Goal: Task Accomplishment & Management: Use online tool/utility

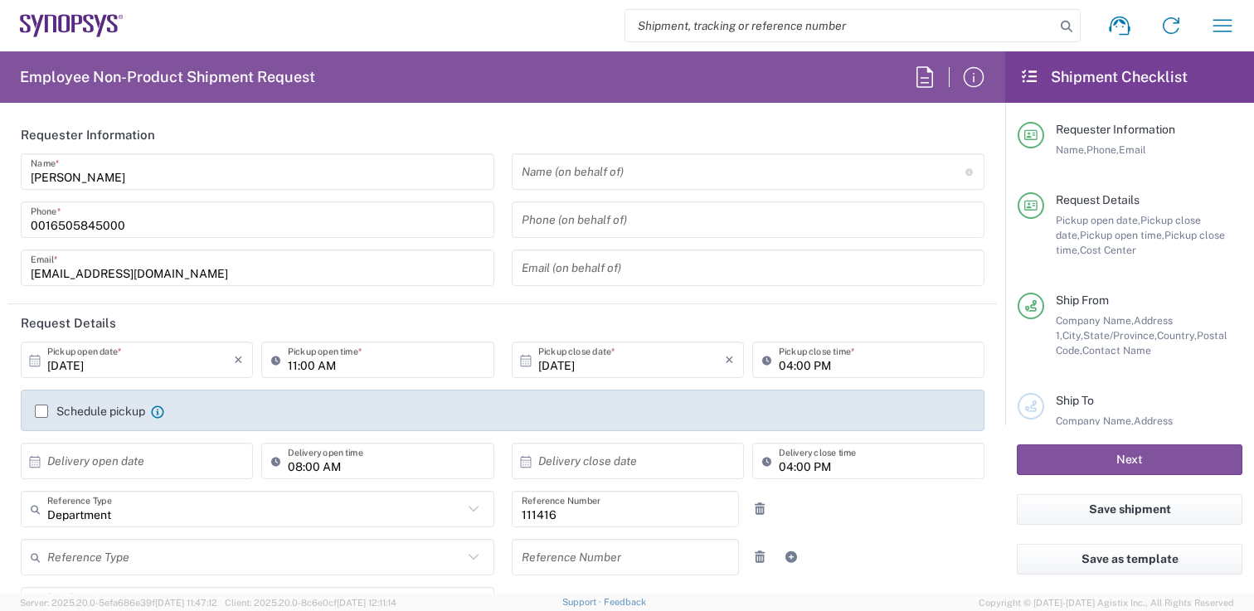
type input "[GEOGRAPHIC_DATA] US1A"
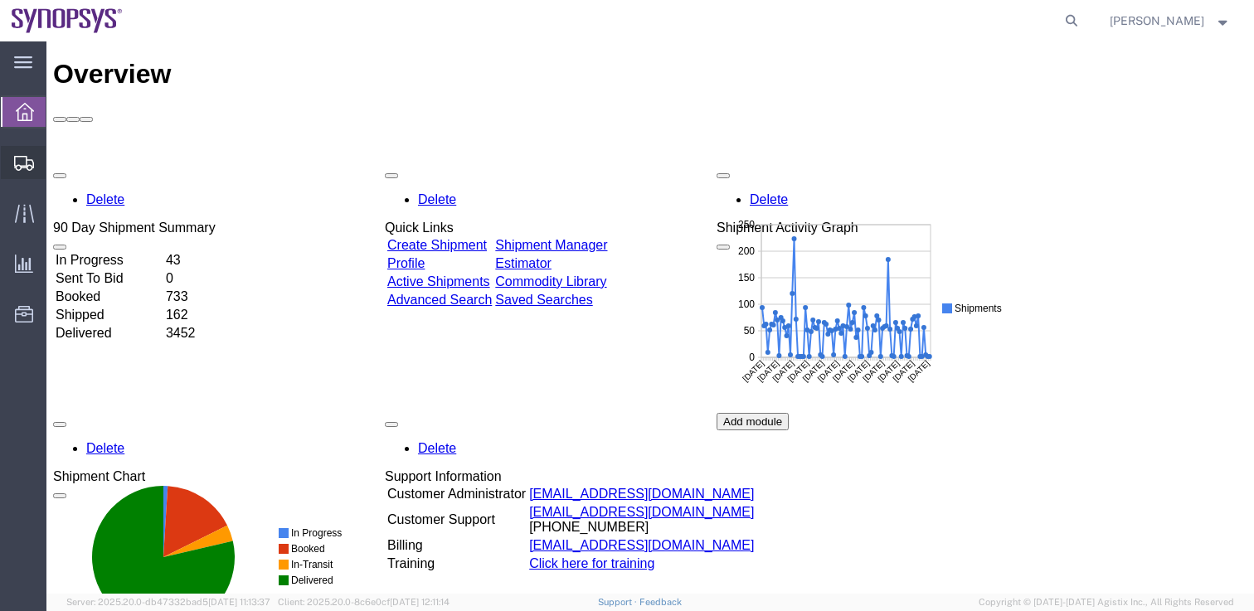
click at [24, 167] on icon at bounding box center [24, 163] width 20 height 15
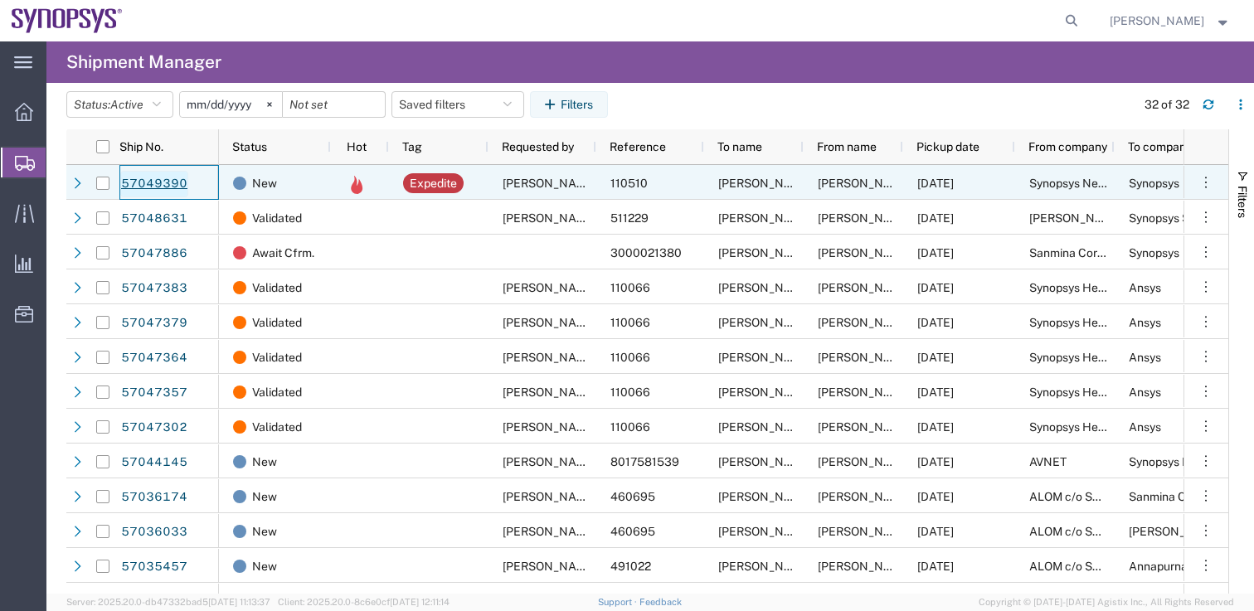
click at [155, 186] on link "57049390" at bounding box center [154, 184] width 68 height 27
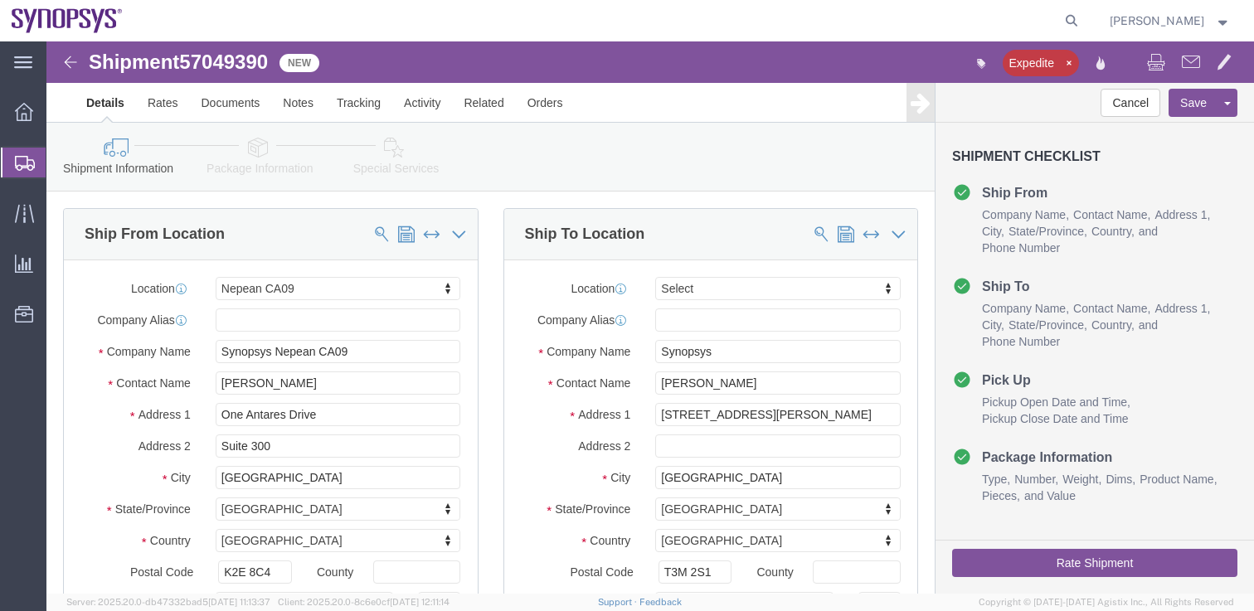
select select "63079"
select select
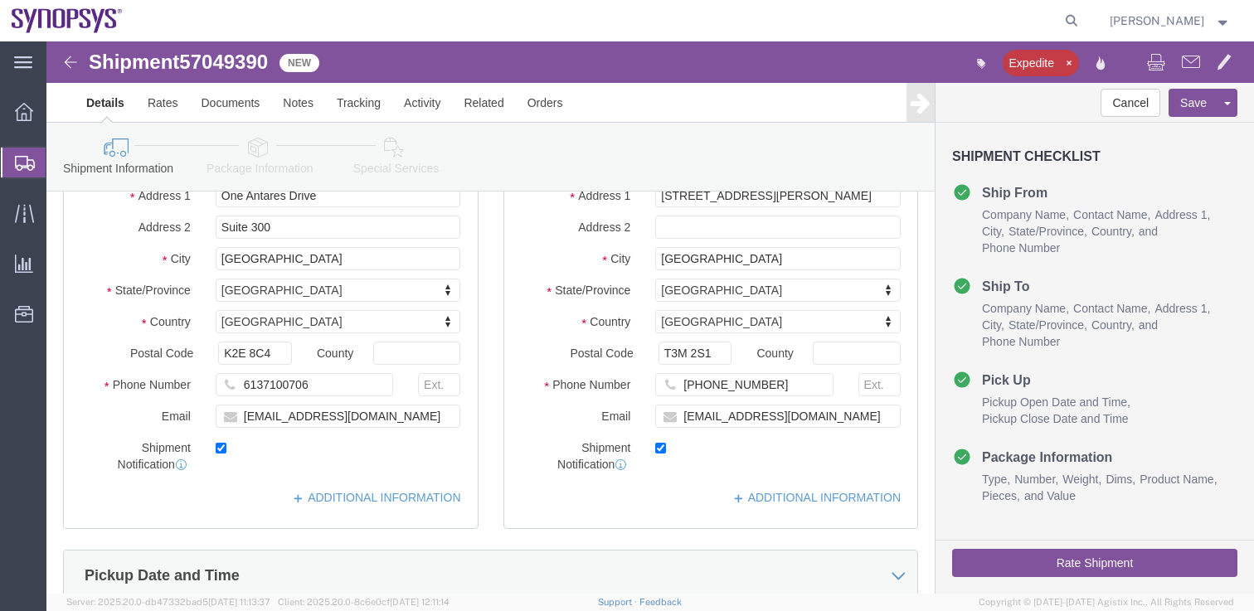
scroll to position [238, 0]
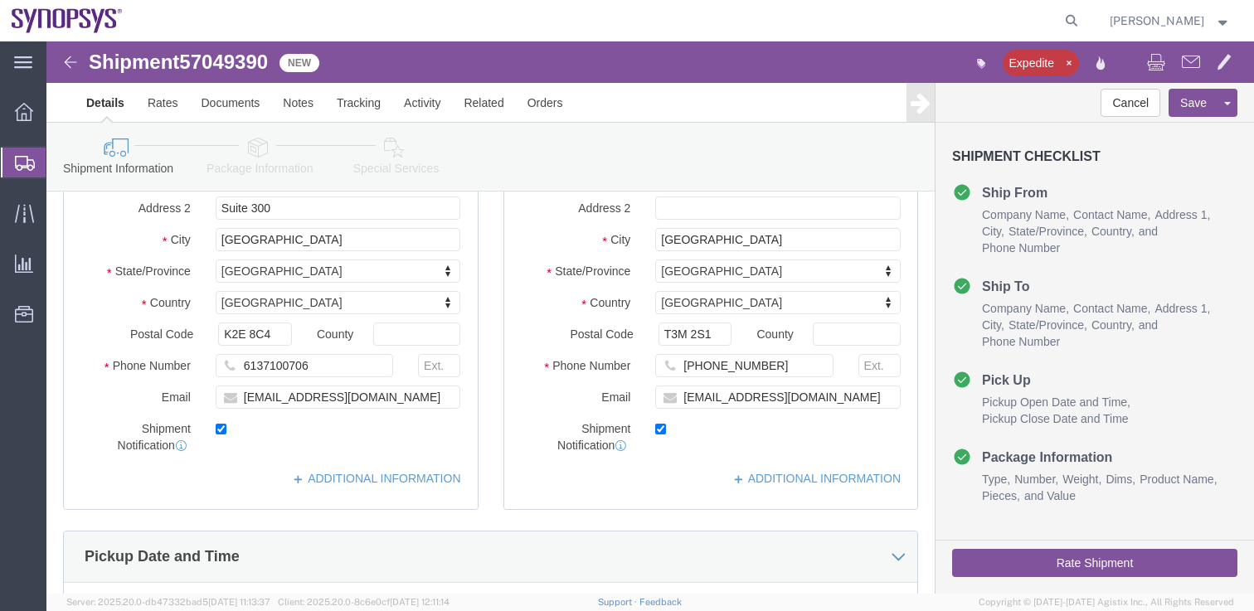
click button "Rate Shipment"
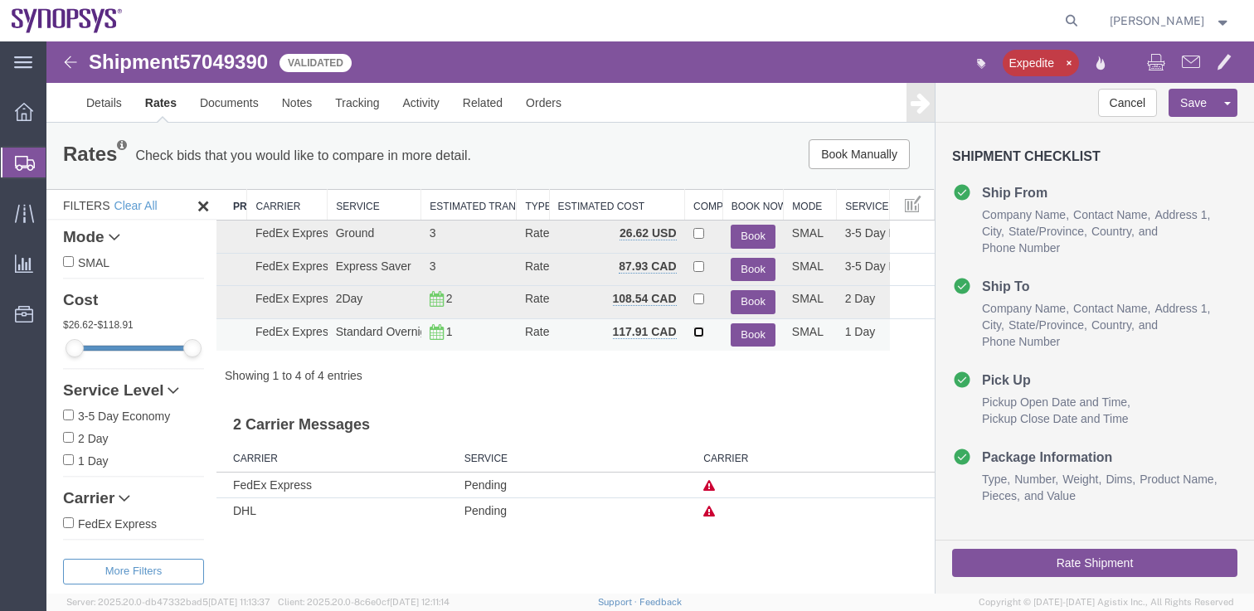
click at [698, 329] on input "checkbox" at bounding box center [698, 332] width 11 height 11
click at [697, 333] on input "checkbox" at bounding box center [698, 332] width 11 height 11
checkbox input "false"
click at [754, 335] on button "Book" at bounding box center [753, 335] width 45 height 24
